Goal: Find specific page/section: Find specific page/section

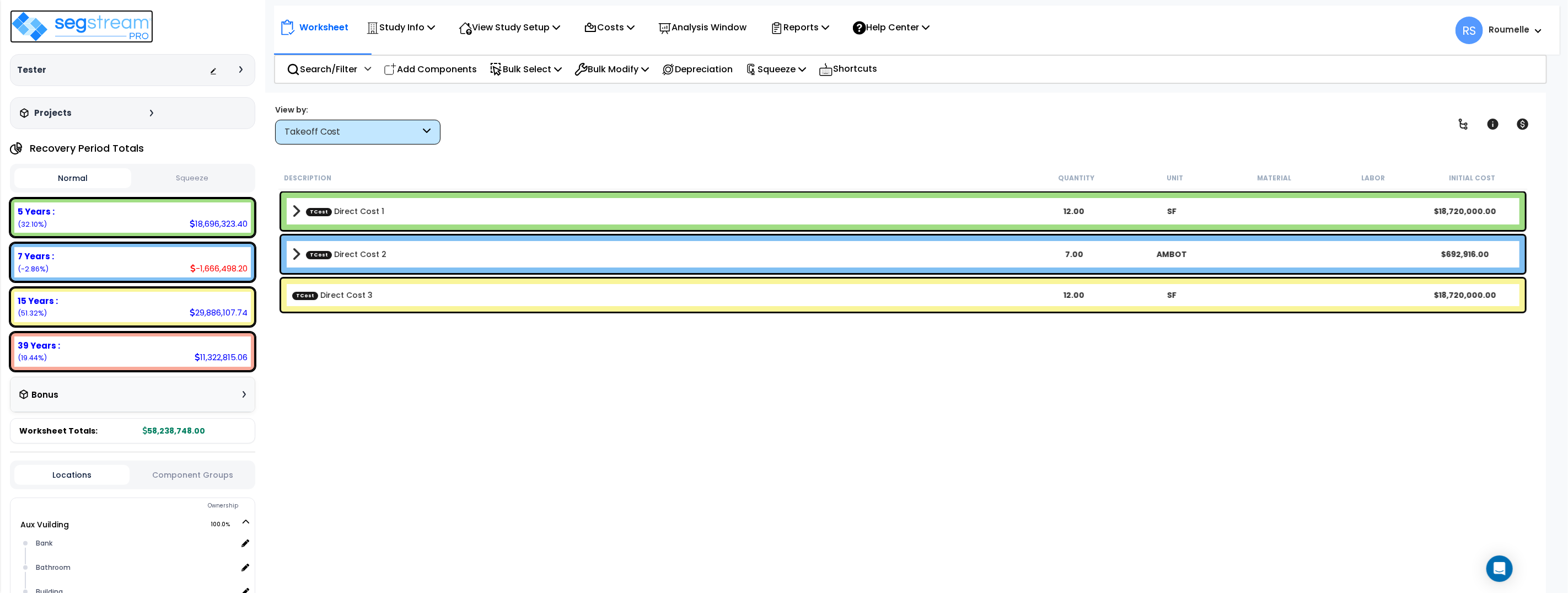
click at [113, 26] on img at bounding box center [81, 26] width 143 height 33
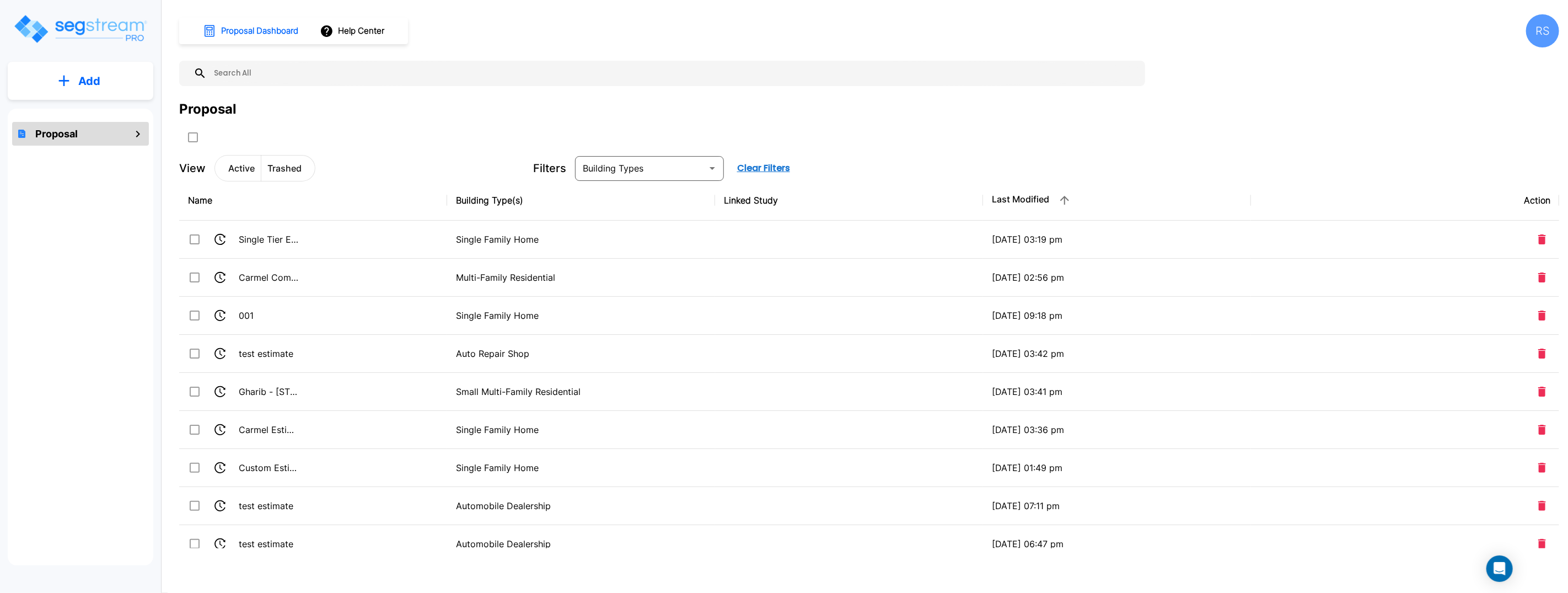
click at [141, 133] on icon "mailbox folders" at bounding box center [138, 134] width 13 height 13
click at [133, 132] on icon "mailbox folders" at bounding box center [138, 134] width 13 height 13
drag, startPoint x: 109, startPoint y: 132, endPoint x: 104, endPoint y: 217, distance: 85.1
click at [110, 133] on div "Proposal" at bounding box center [80, 133] width 137 height 24
click at [104, 217] on div "Proposal" at bounding box center [80, 337] width 145 height 457
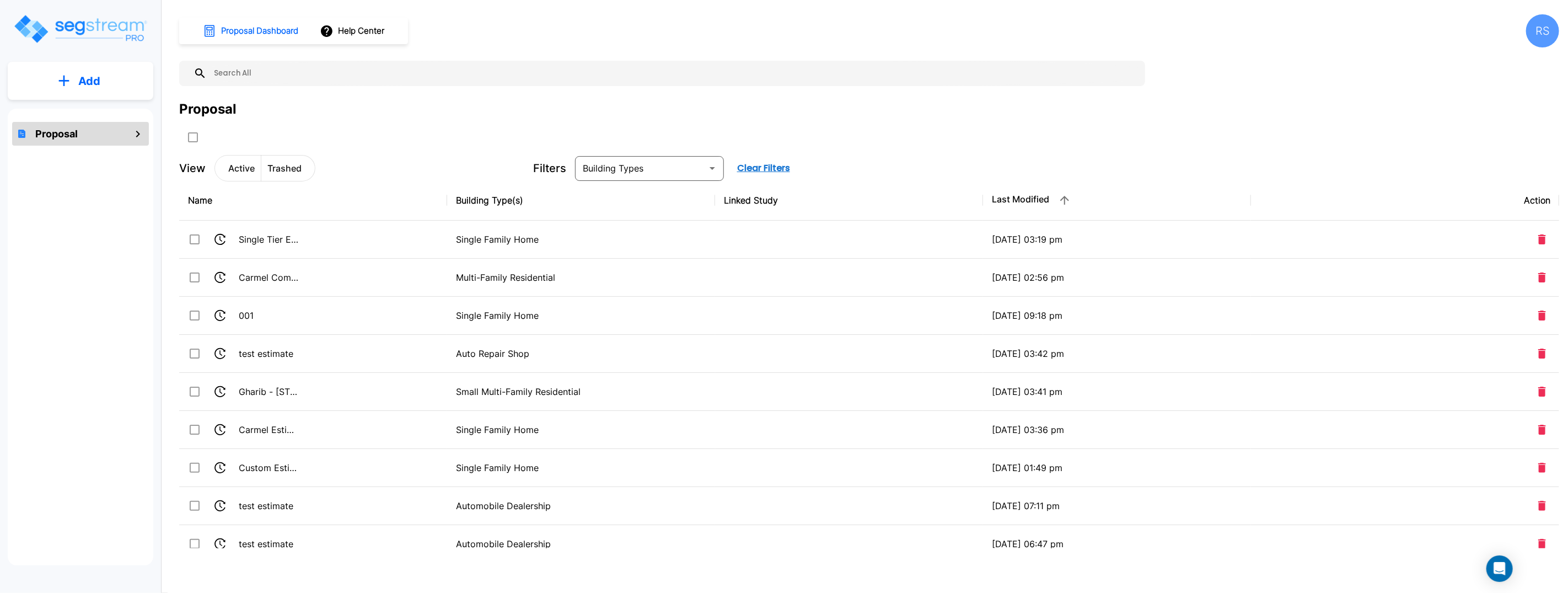
click at [115, 122] on div "Proposal" at bounding box center [80, 133] width 137 height 24
click at [114, 126] on div "Proposal" at bounding box center [80, 133] width 137 height 24
click at [126, 132] on div "Proposal" at bounding box center [80, 133] width 137 height 24
click at [565, 82] on input "text" at bounding box center [673, 74] width 933 height 26
click at [291, 167] on p "Trashed" at bounding box center [284, 168] width 34 height 13
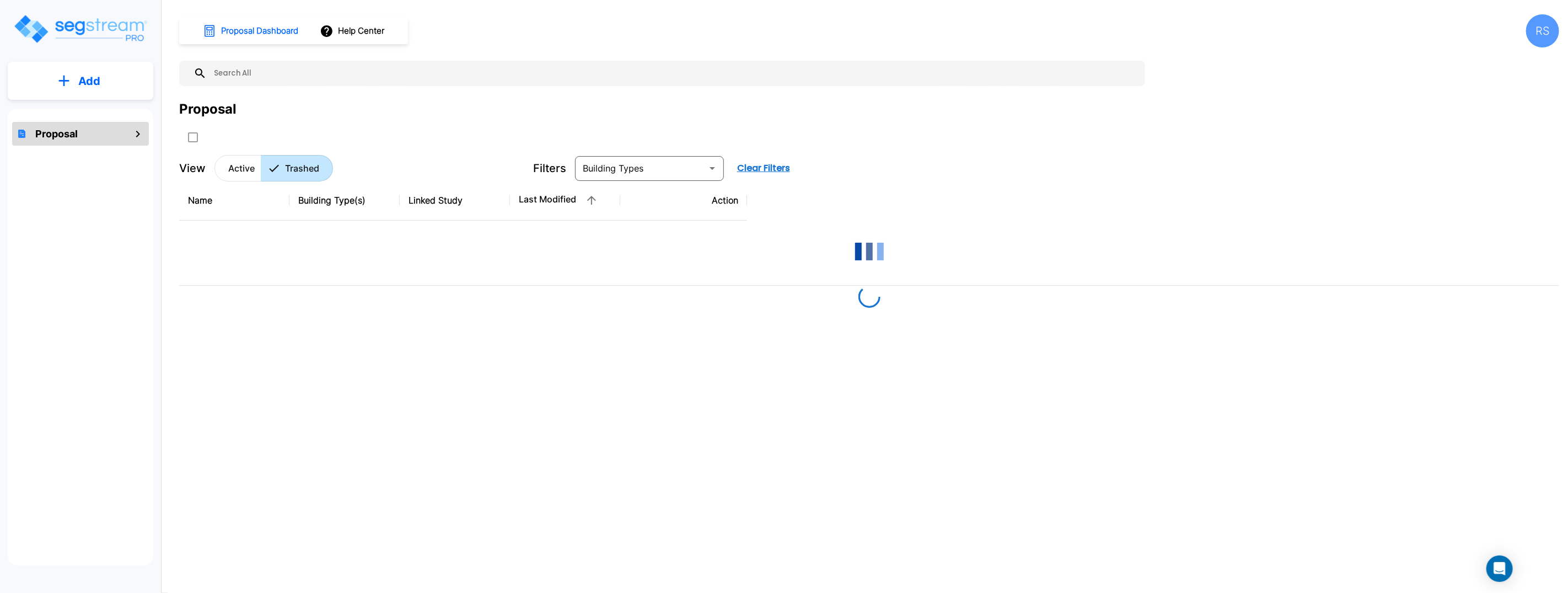
click at [237, 170] on p "Active" at bounding box center [241, 168] width 26 height 13
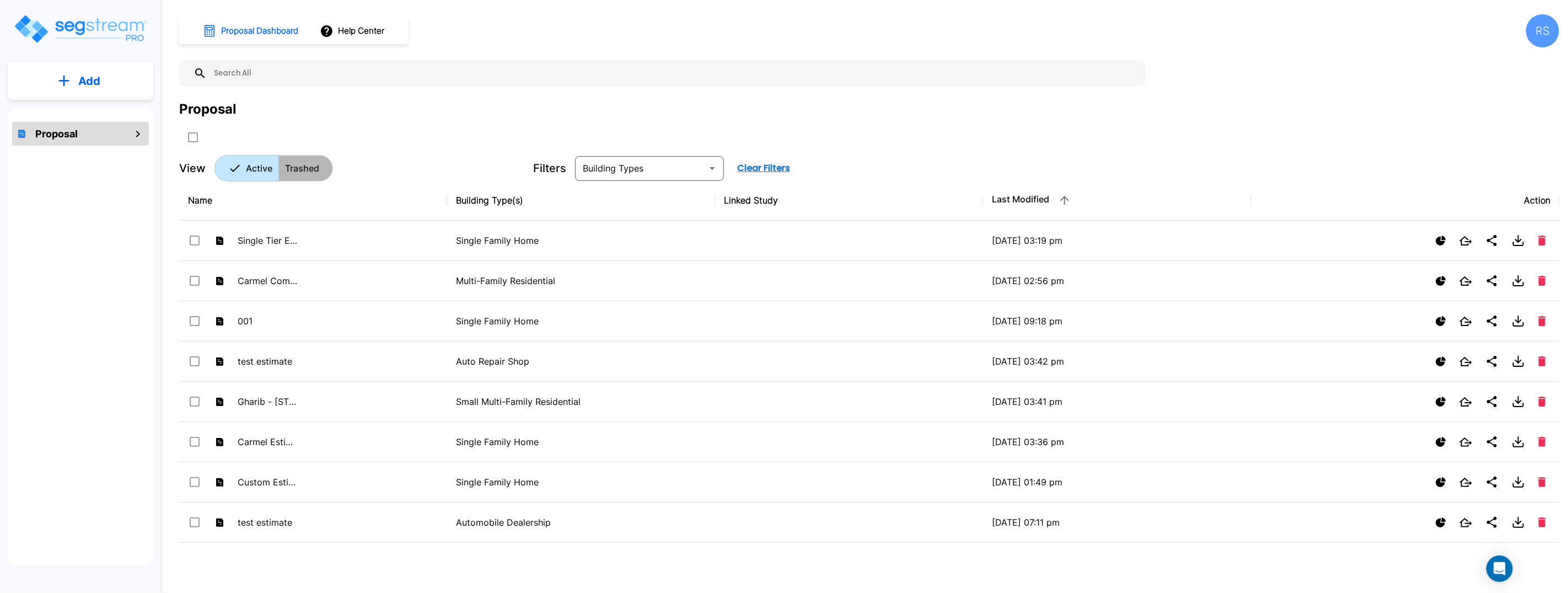
click at [316, 168] on p "Trashed" at bounding box center [302, 168] width 34 height 13
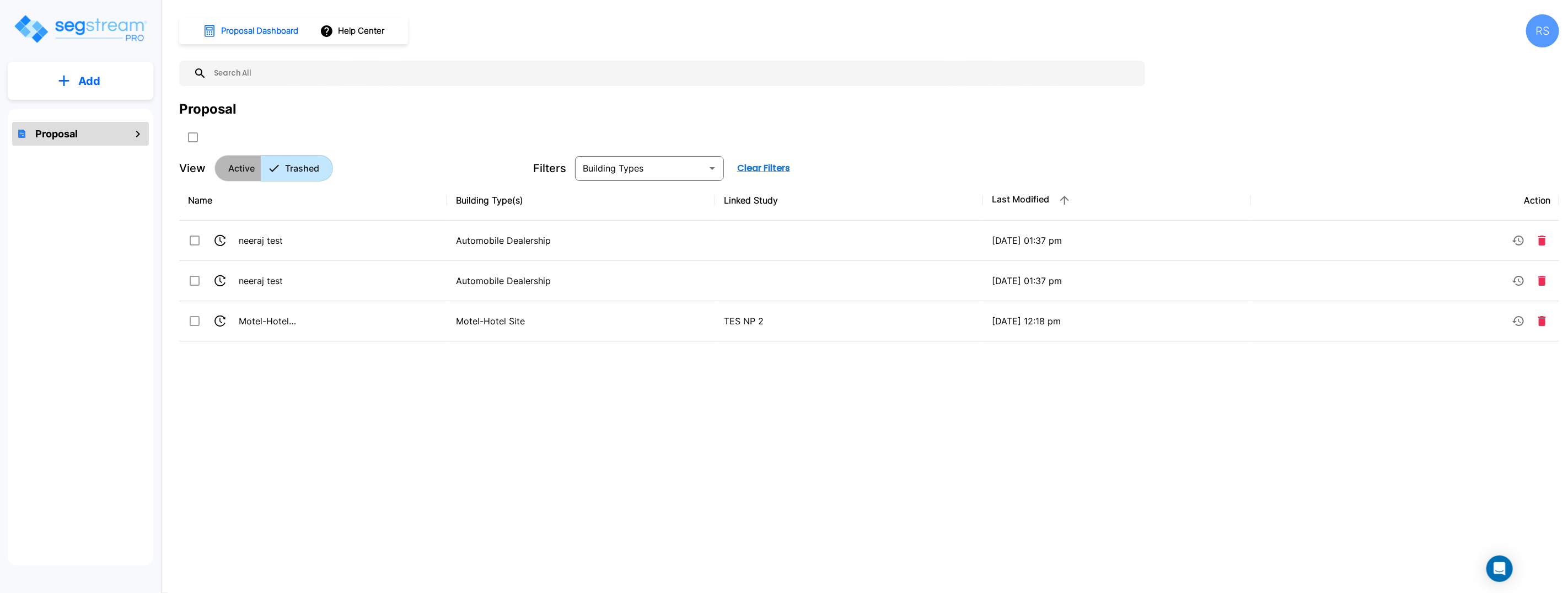
click at [242, 170] on p "Active" at bounding box center [241, 168] width 26 height 13
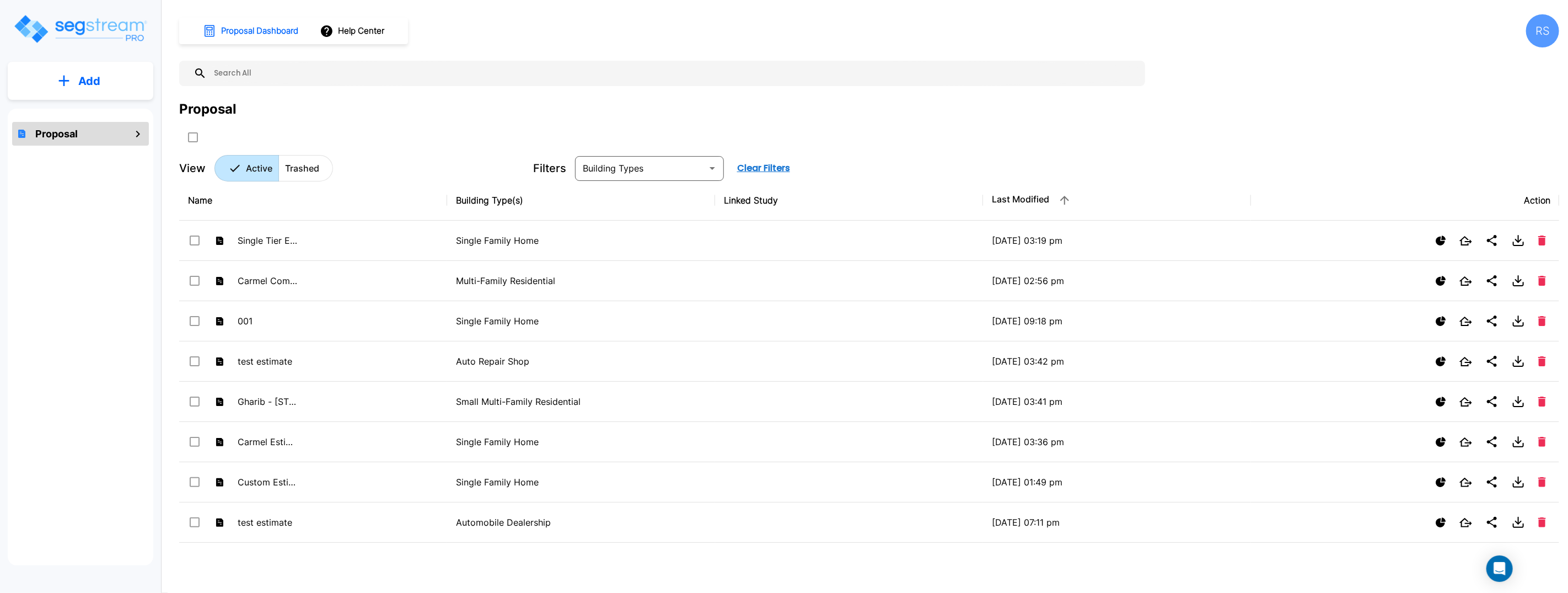
click at [318, 173] on p "Trashed" at bounding box center [302, 168] width 34 height 13
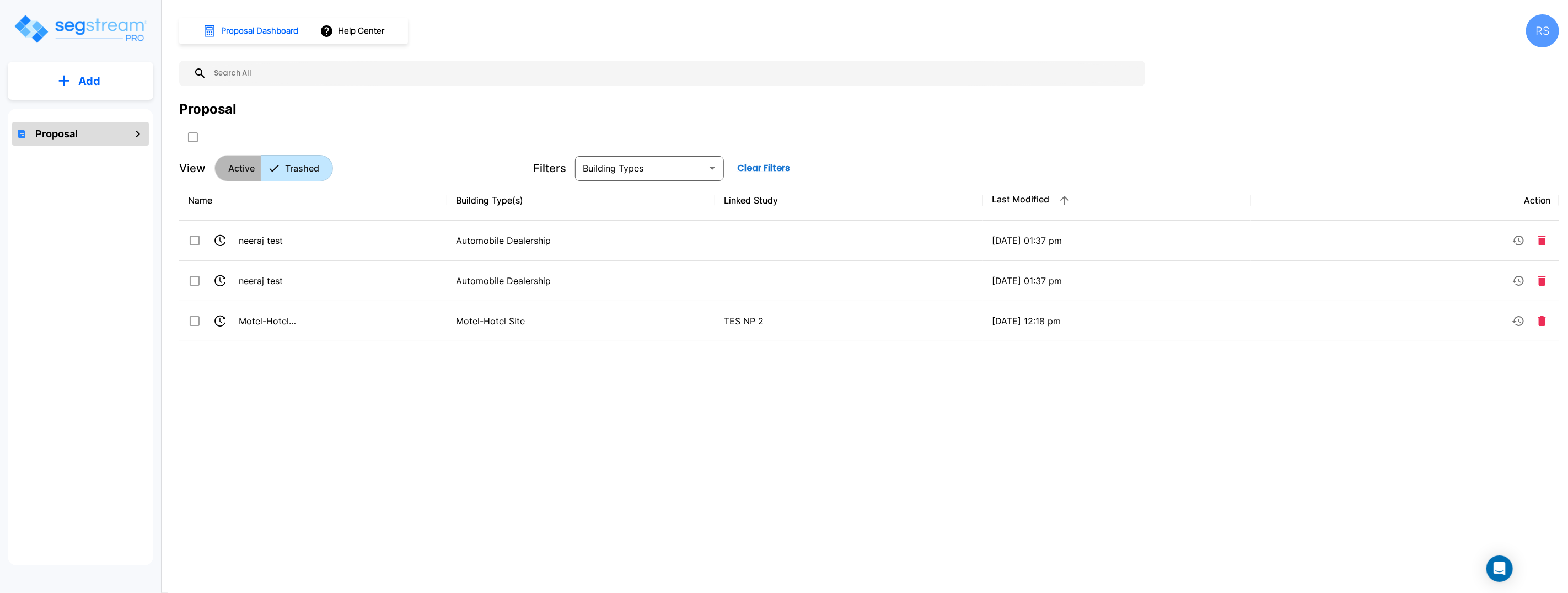
click at [256, 171] on button "Active" at bounding box center [237, 168] width 47 height 26
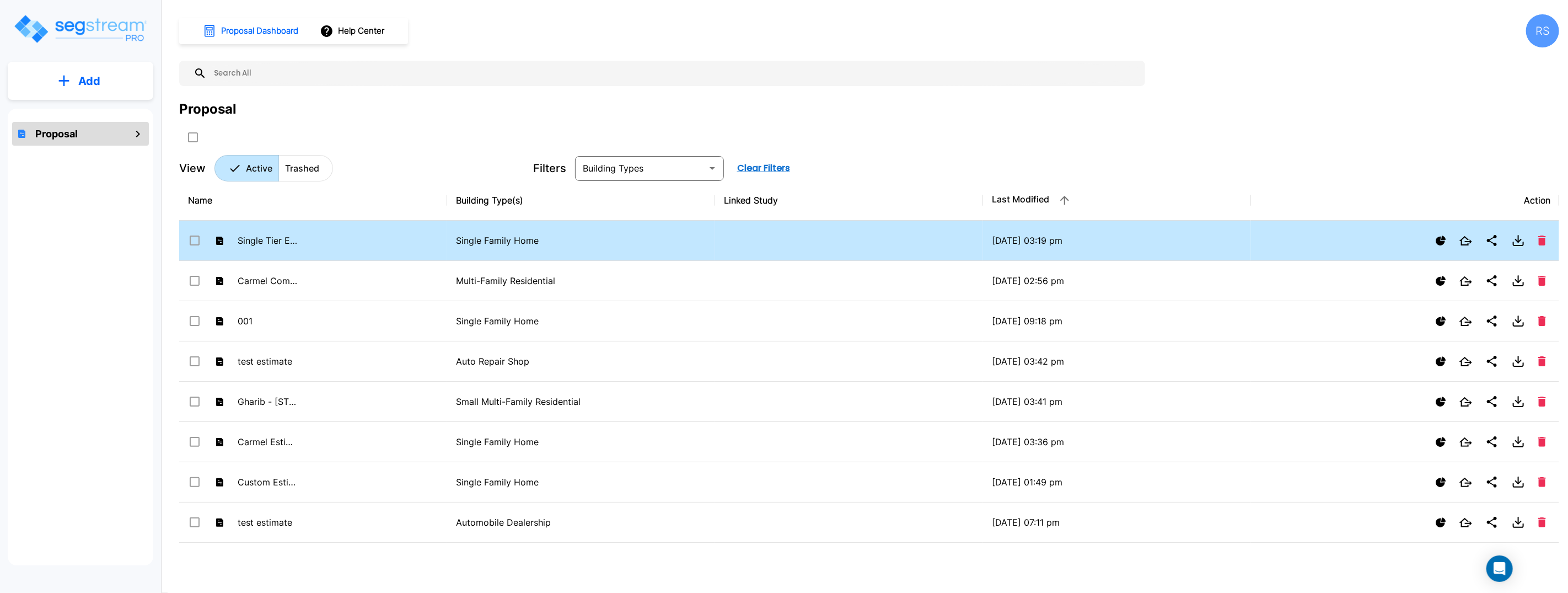
scroll to position [1, 0]
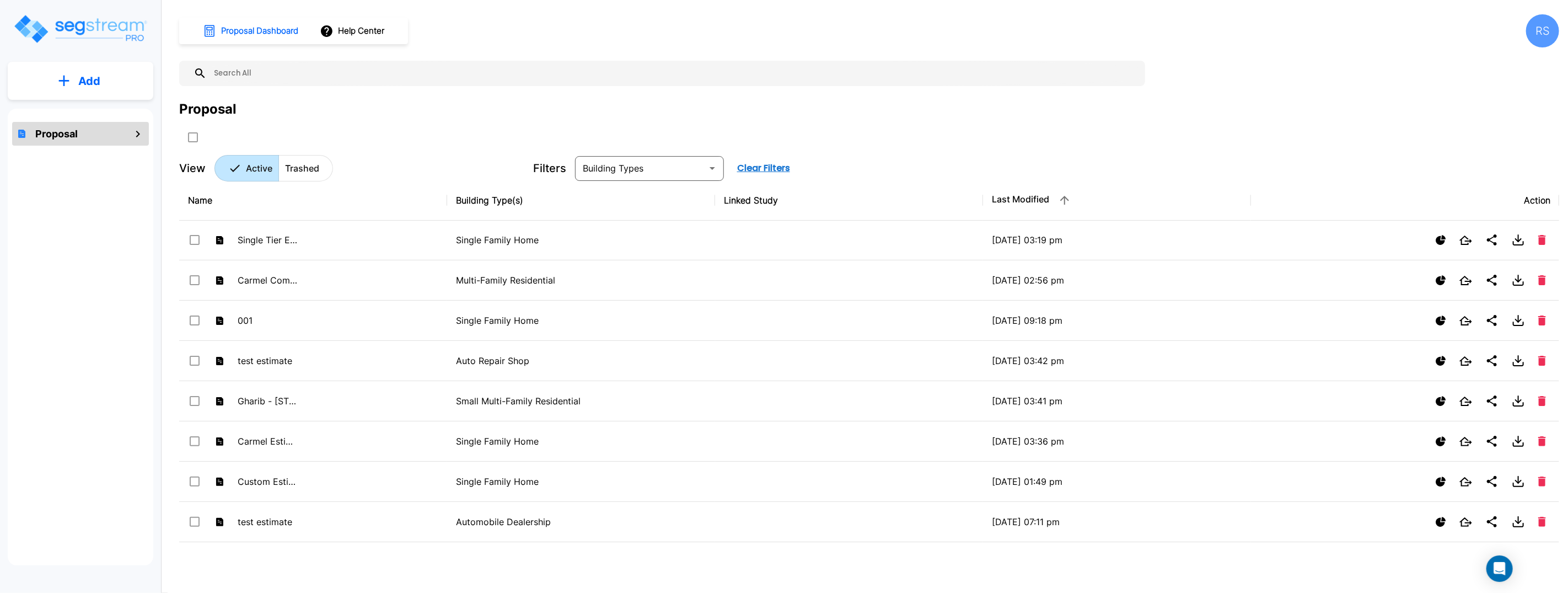
click at [1220, 170] on div "Filters ​ Clear Filters" at bounding box center [1016, 168] width 966 height 25
click at [142, 135] on icon "mailbox folders" at bounding box center [138, 134] width 13 height 13
